Goal: Information Seeking & Learning: Check status

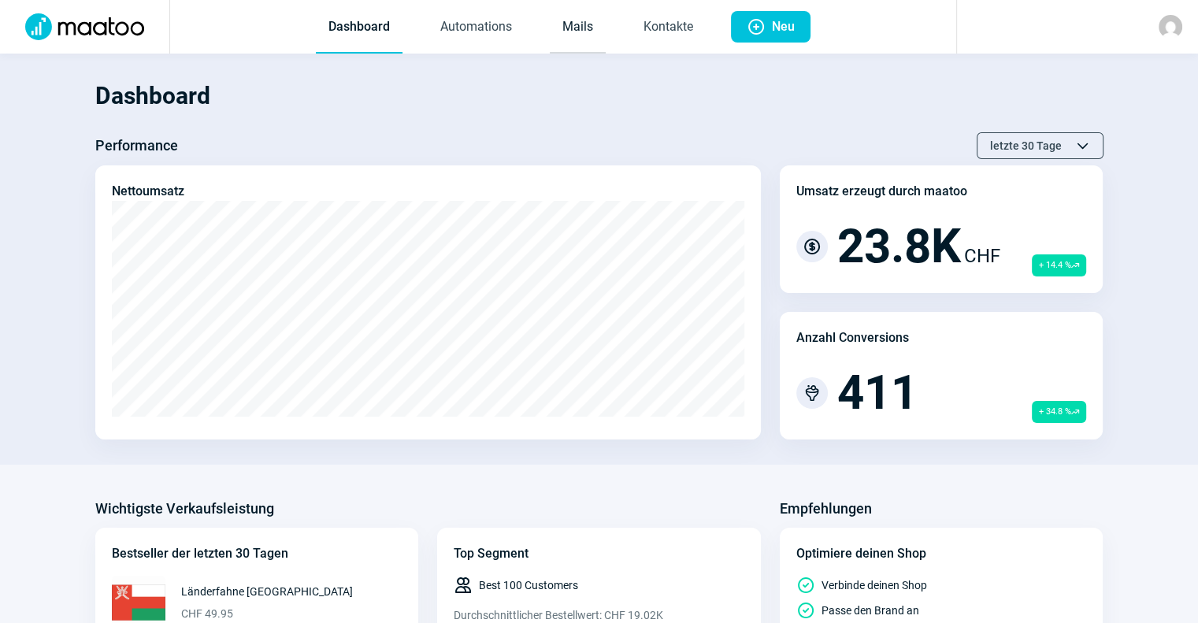
click at [580, 17] on link "Mails" at bounding box center [578, 28] width 56 height 52
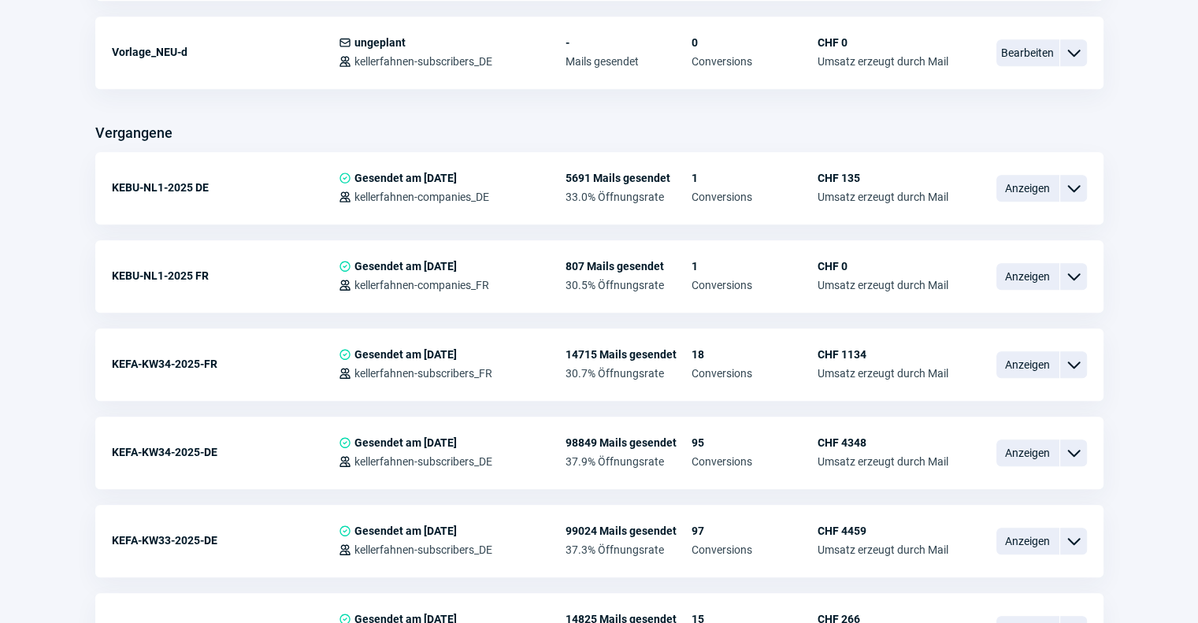
scroll to position [1029, 0]
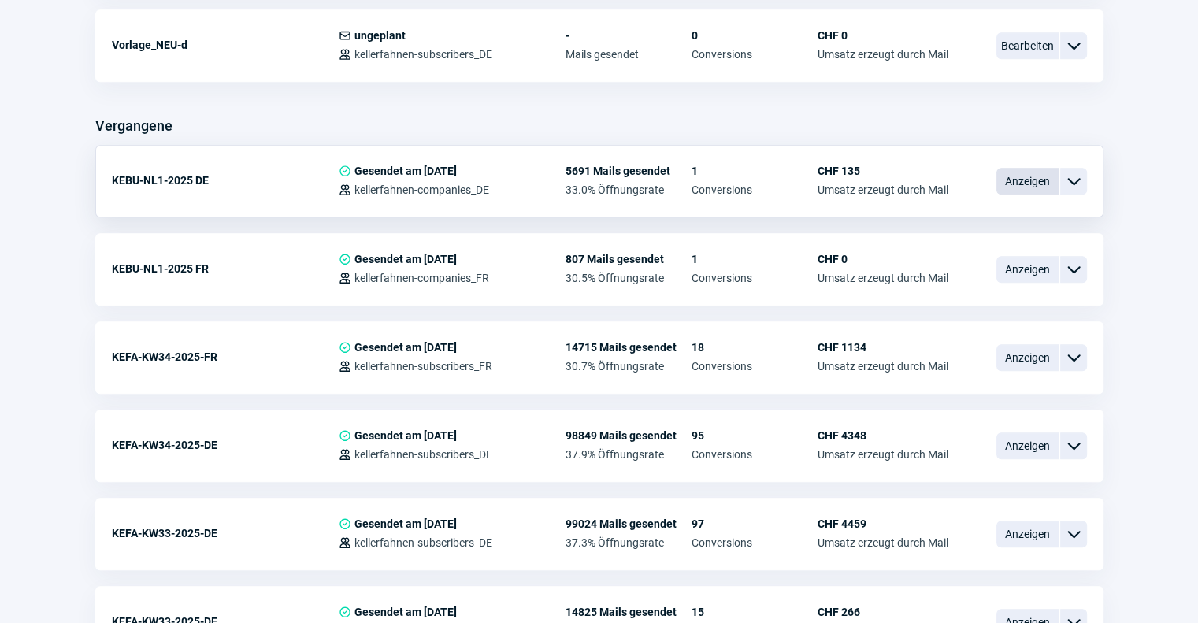
click at [1024, 176] on span "Anzeigen" at bounding box center [1027, 181] width 63 height 27
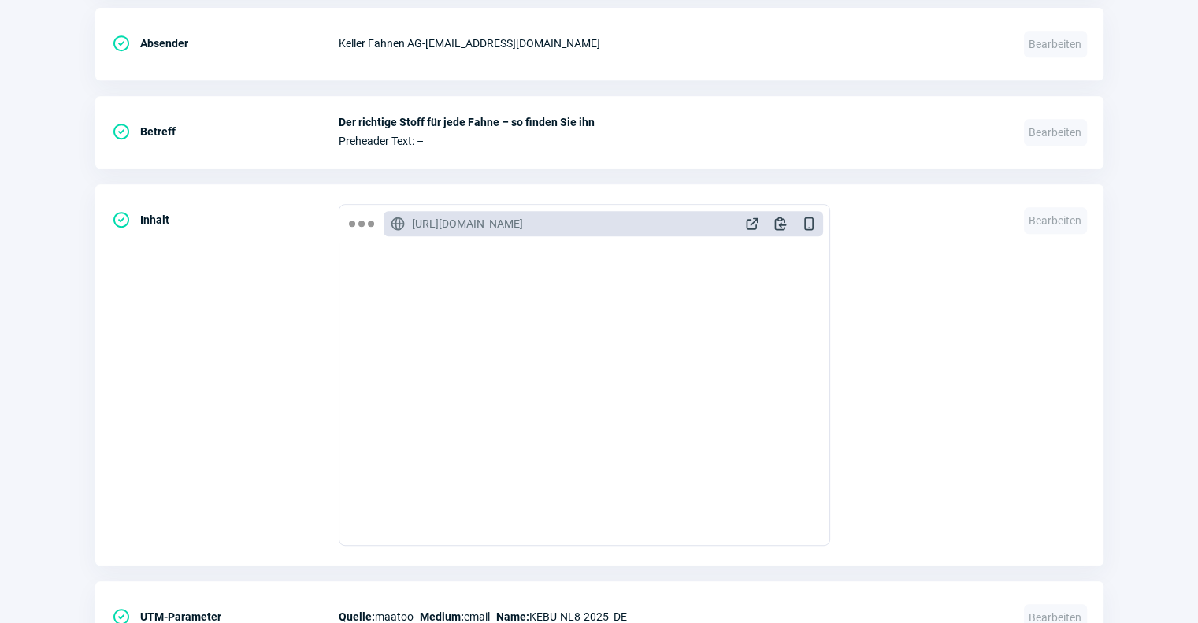
scroll to position [726, 0]
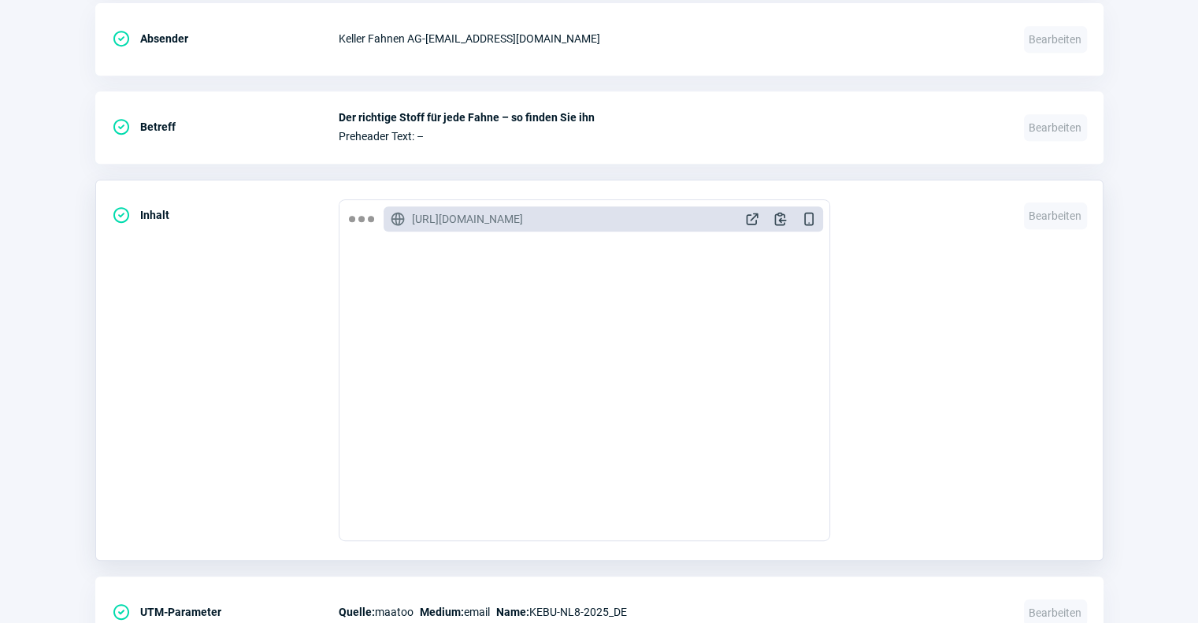
click at [828, 273] on div "GlobeAlt icon [URL][DOMAIN_NAME] ExternalLink icon Clipboard icon DeviceMobile …" at bounding box center [584, 370] width 491 height 342
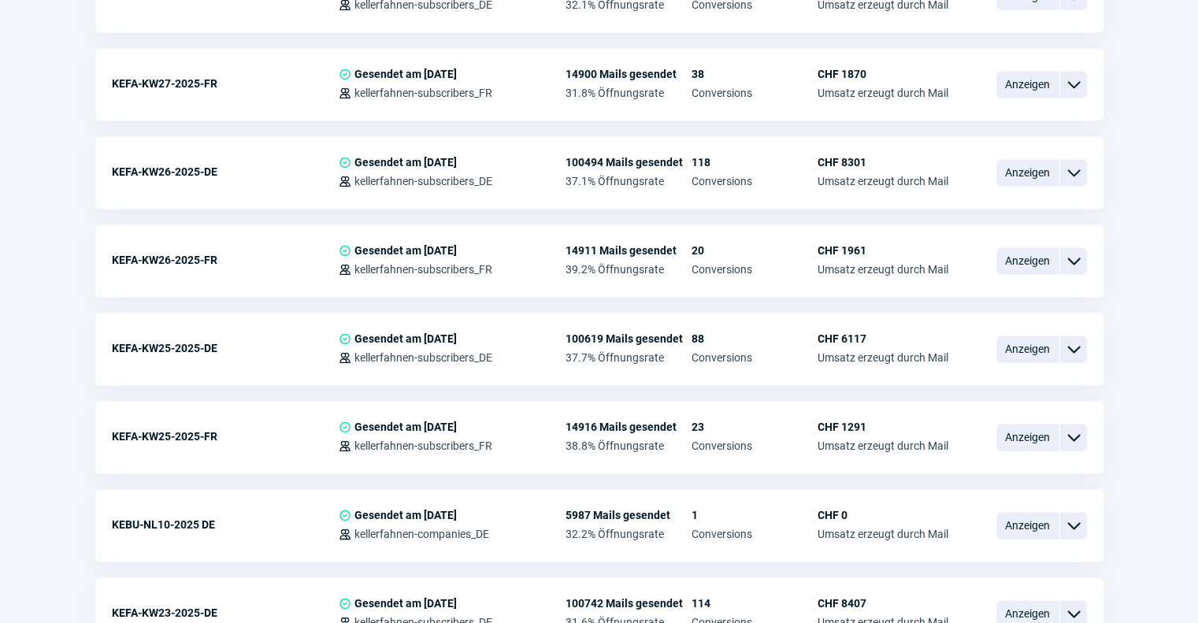
scroll to position [2287, 0]
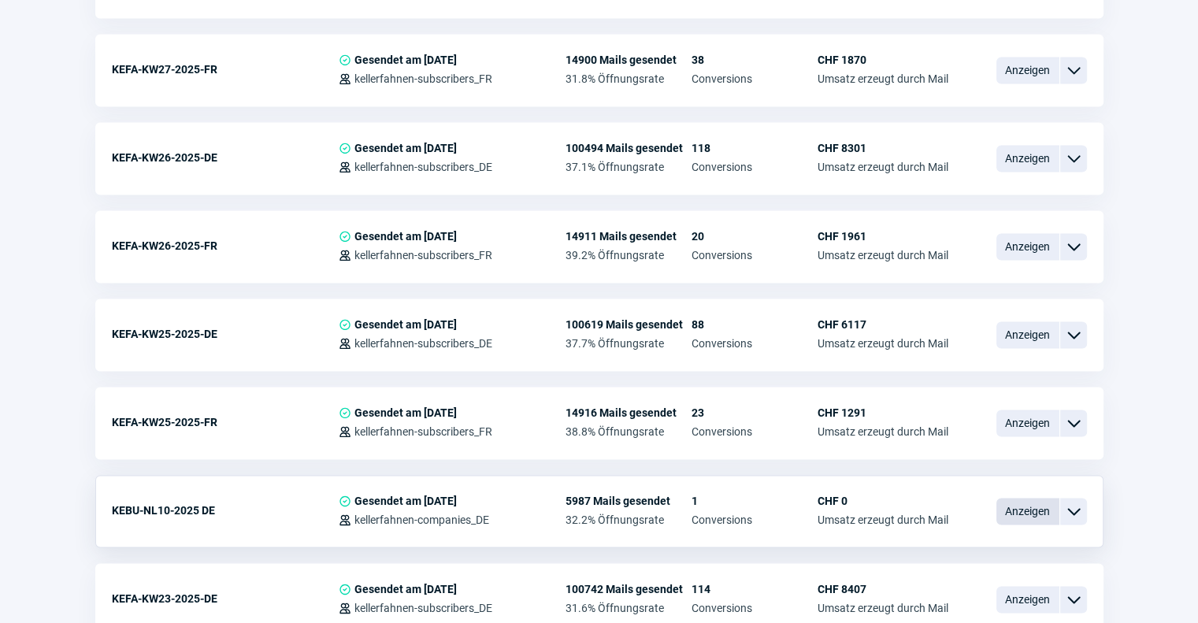
click at [1024, 502] on span "Anzeigen" at bounding box center [1027, 511] width 63 height 27
